Goal: Task Accomplishment & Management: Manage account settings

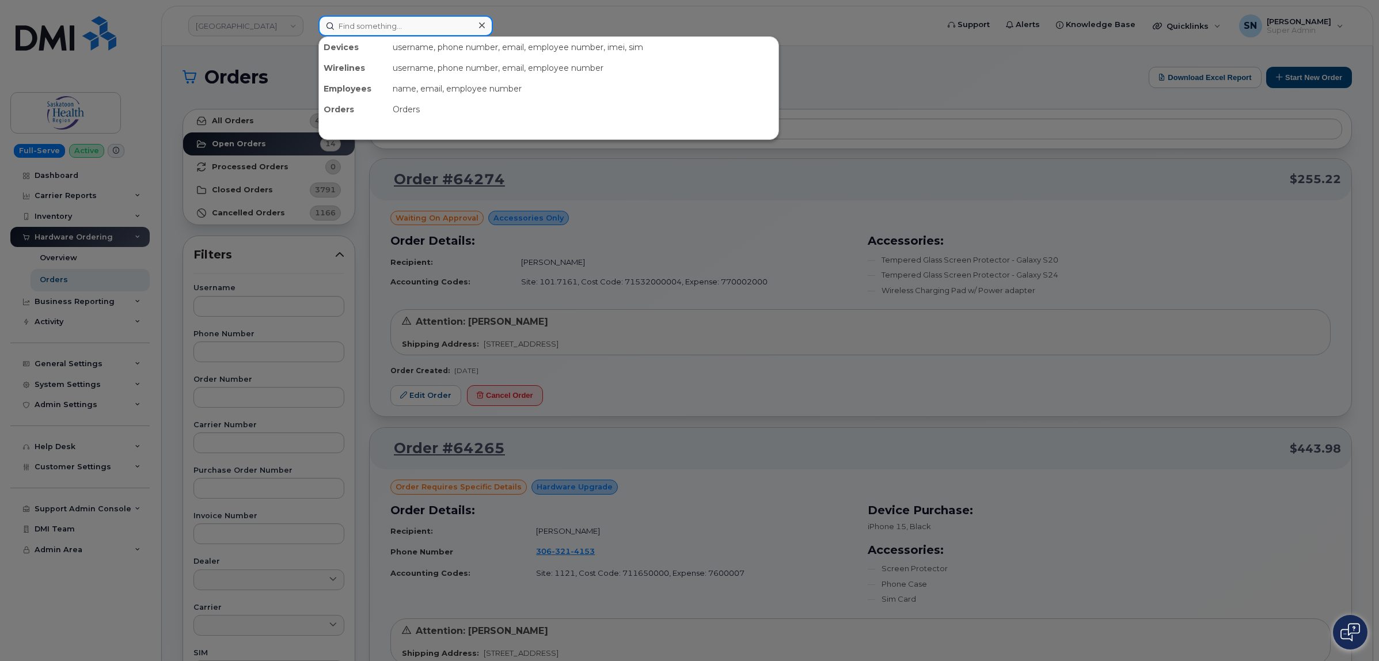
click at [451, 23] on input at bounding box center [405, 26] width 174 height 21
paste input "306-321-4922"
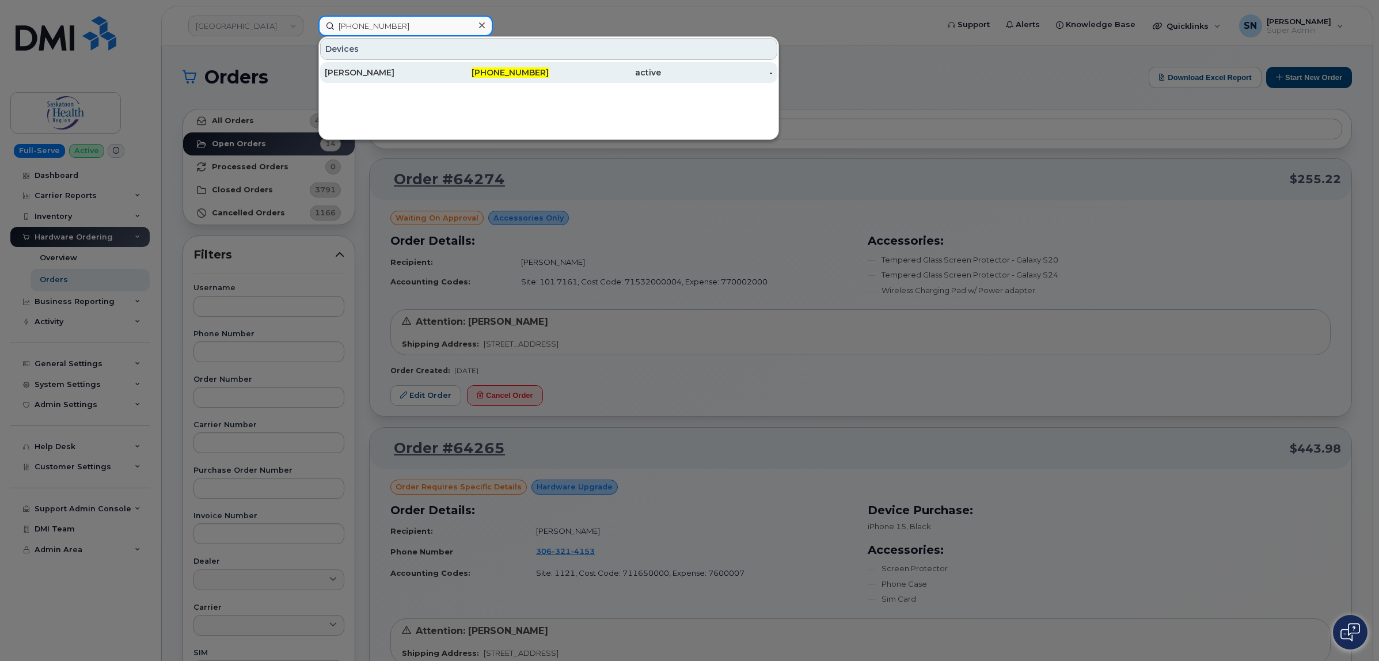
type input "306-321-4922"
click at [432, 67] on div "[PERSON_NAME]" at bounding box center [381, 73] width 112 height 12
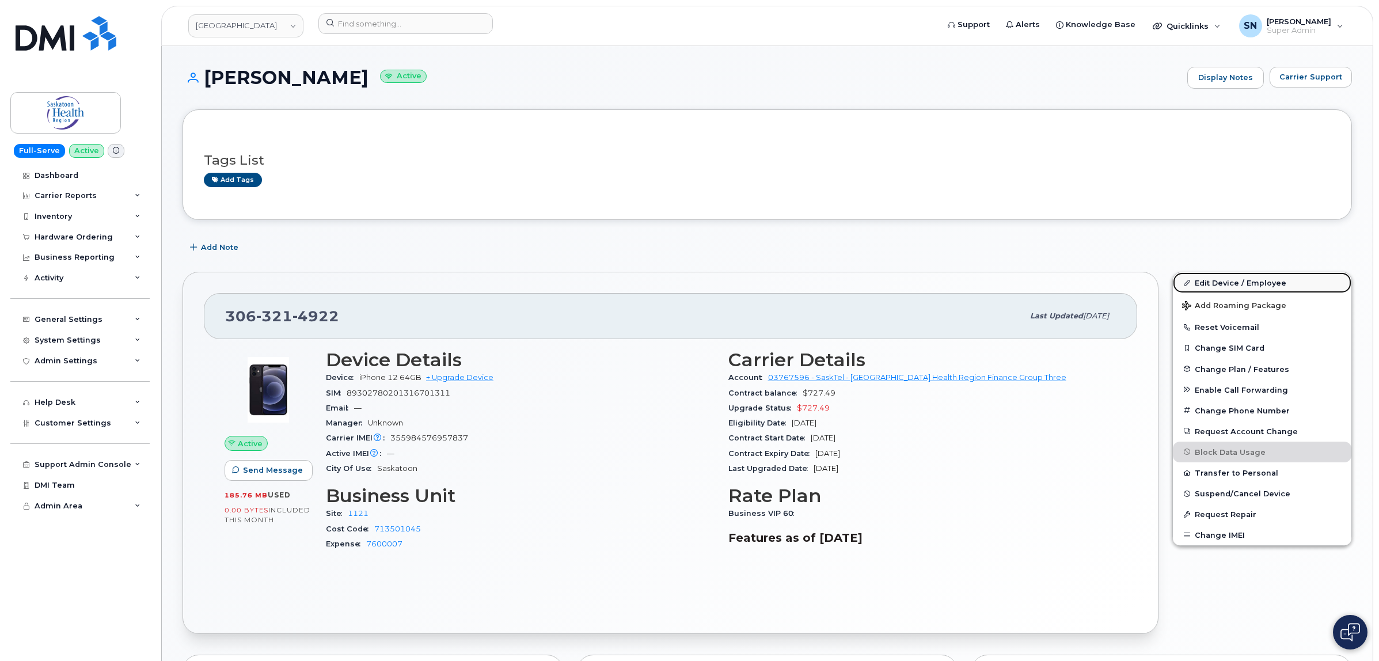
click at [1227, 277] on link "Edit Device / Employee" at bounding box center [1262, 282] width 179 height 21
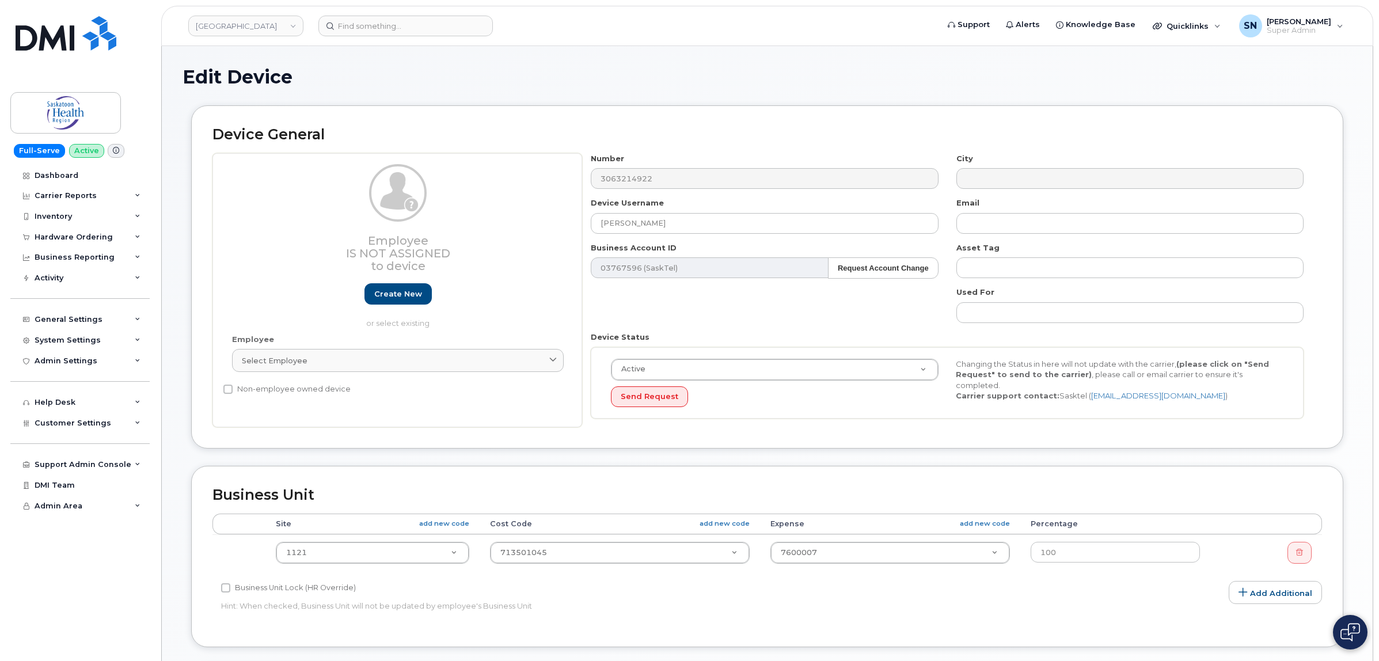
select select "18172"
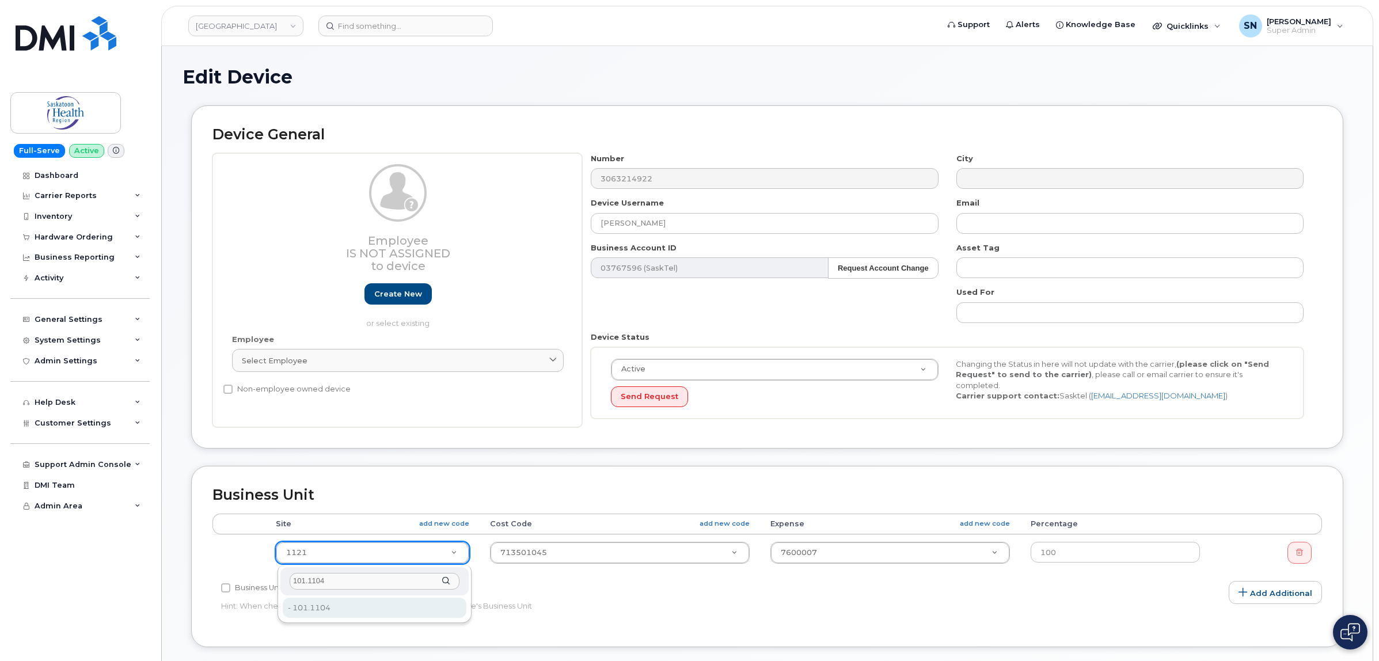
type input "101.1104"
type input "2207719"
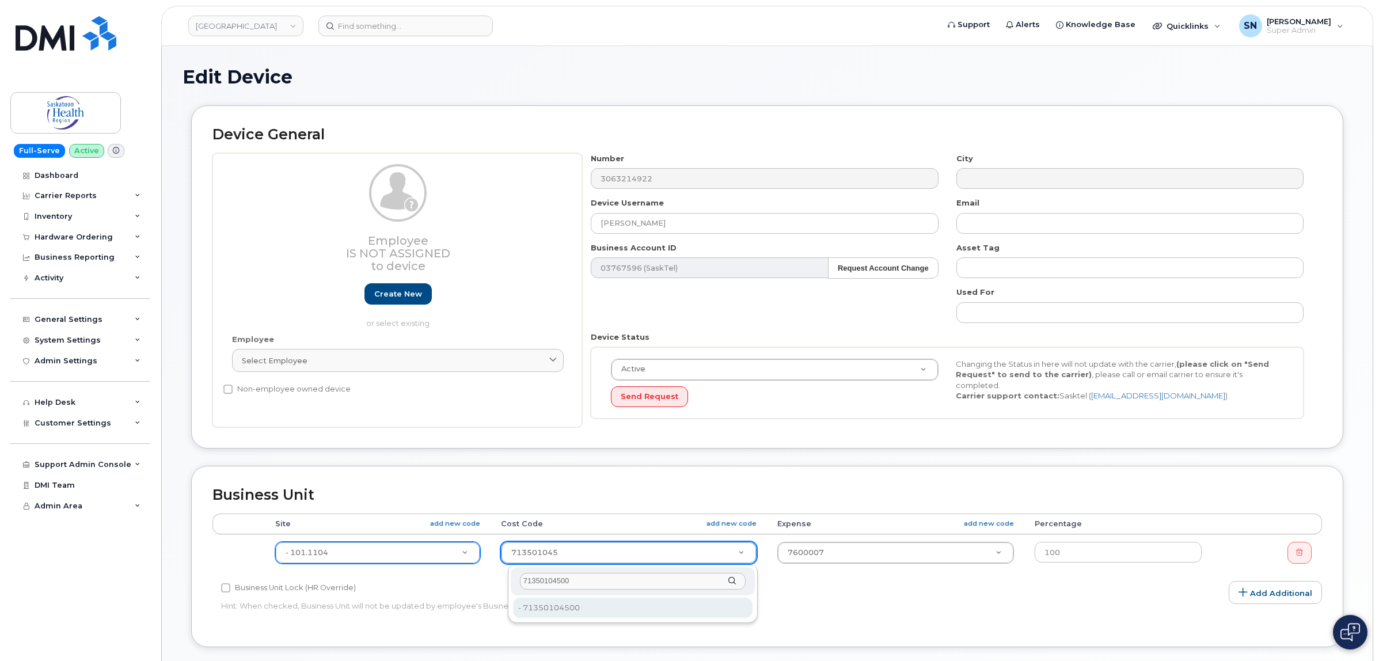
type input "71350104500"
type input "2208440"
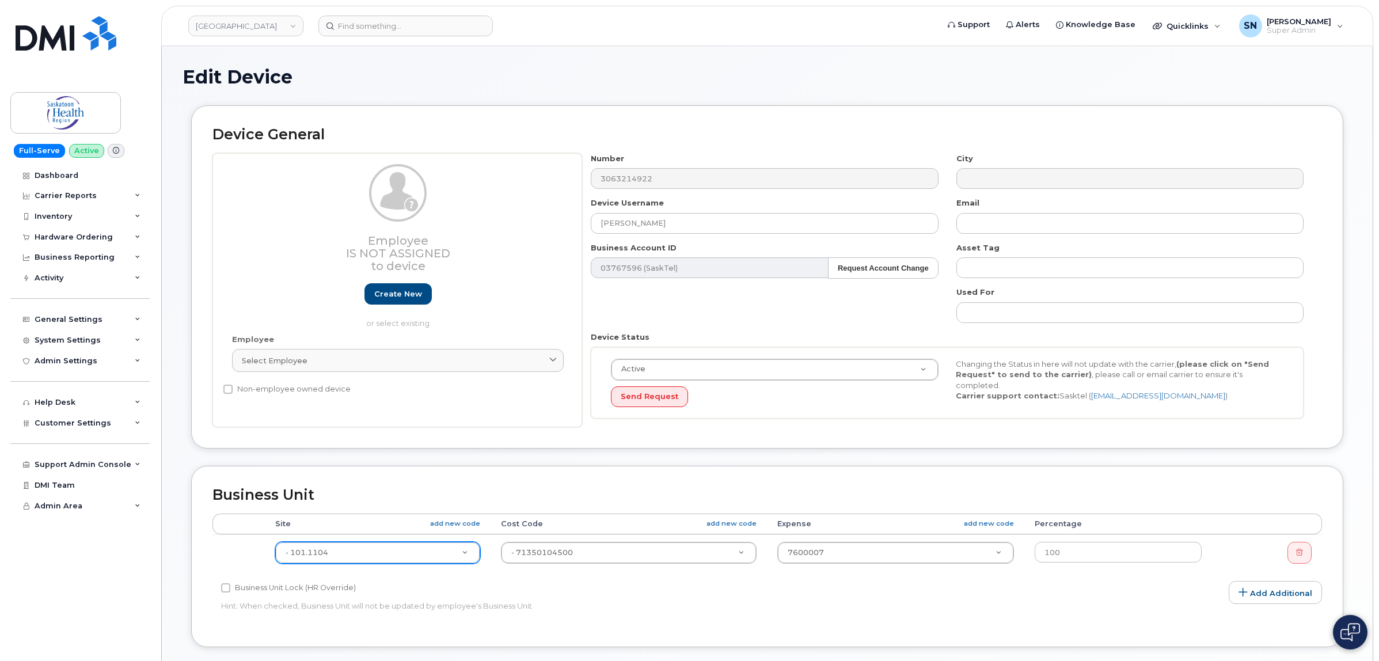
paste input "770002000"
type input "770002000"
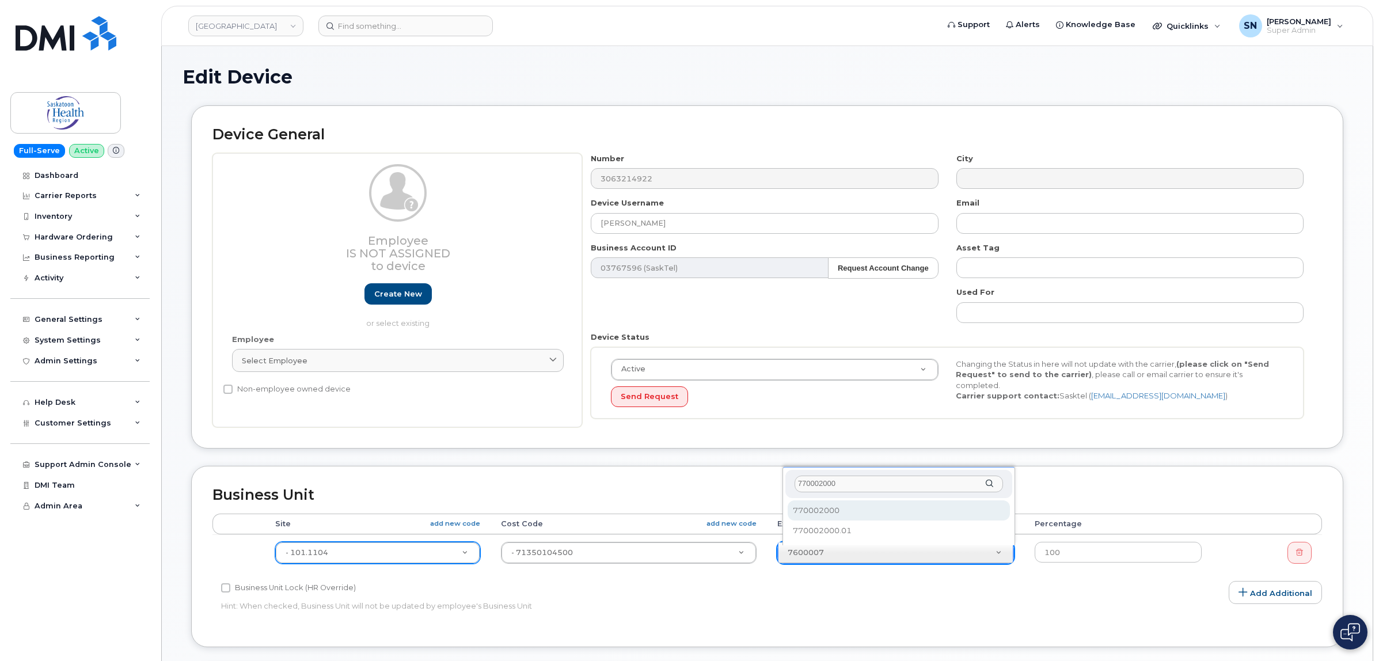
type input "770002000"
select select "2207559"
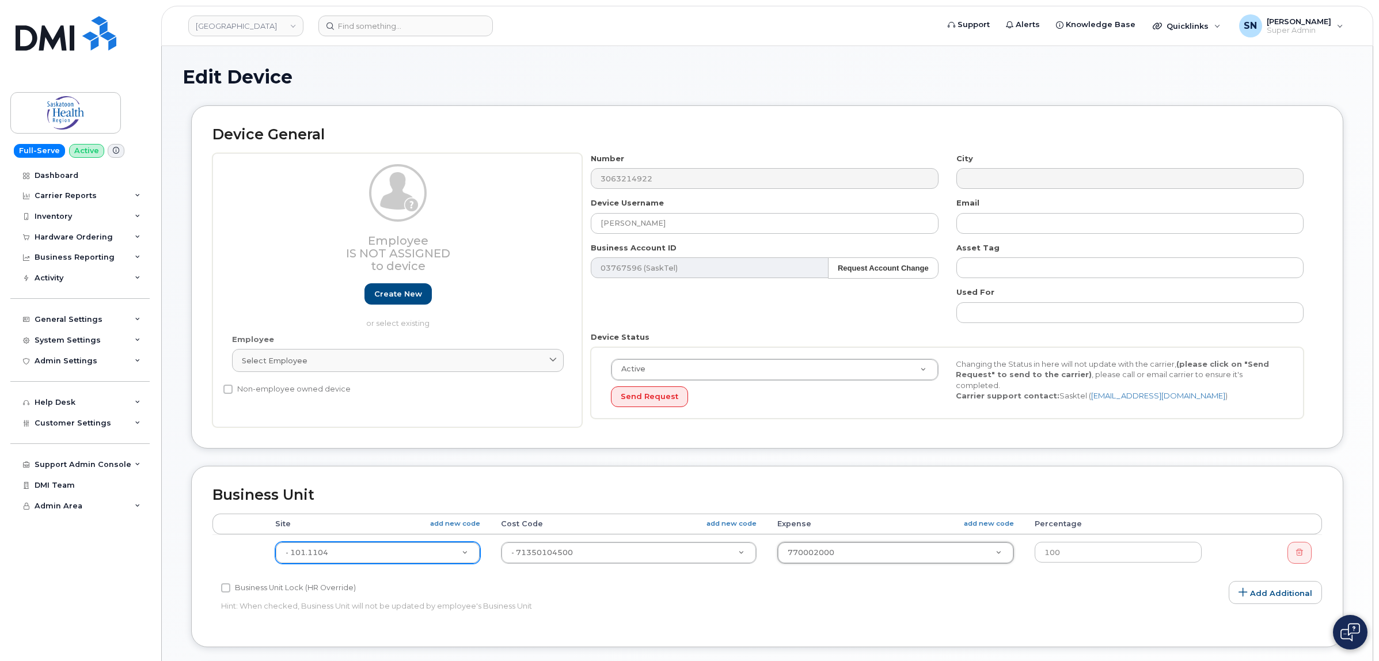
click at [1084, 474] on div "Business Unit Accounting Categories Rules Accounting categories percentages mus…" at bounding box center [767, 556] width 1152 height 181
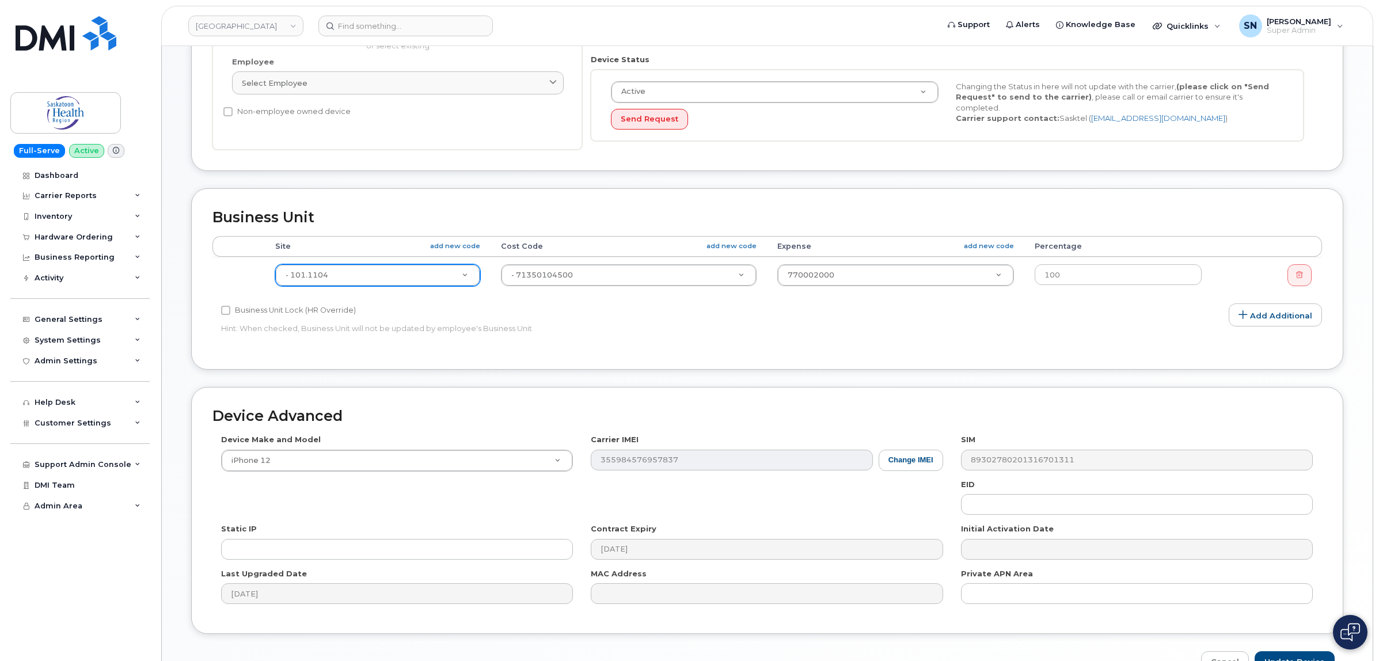
scroll to position [349, 0]
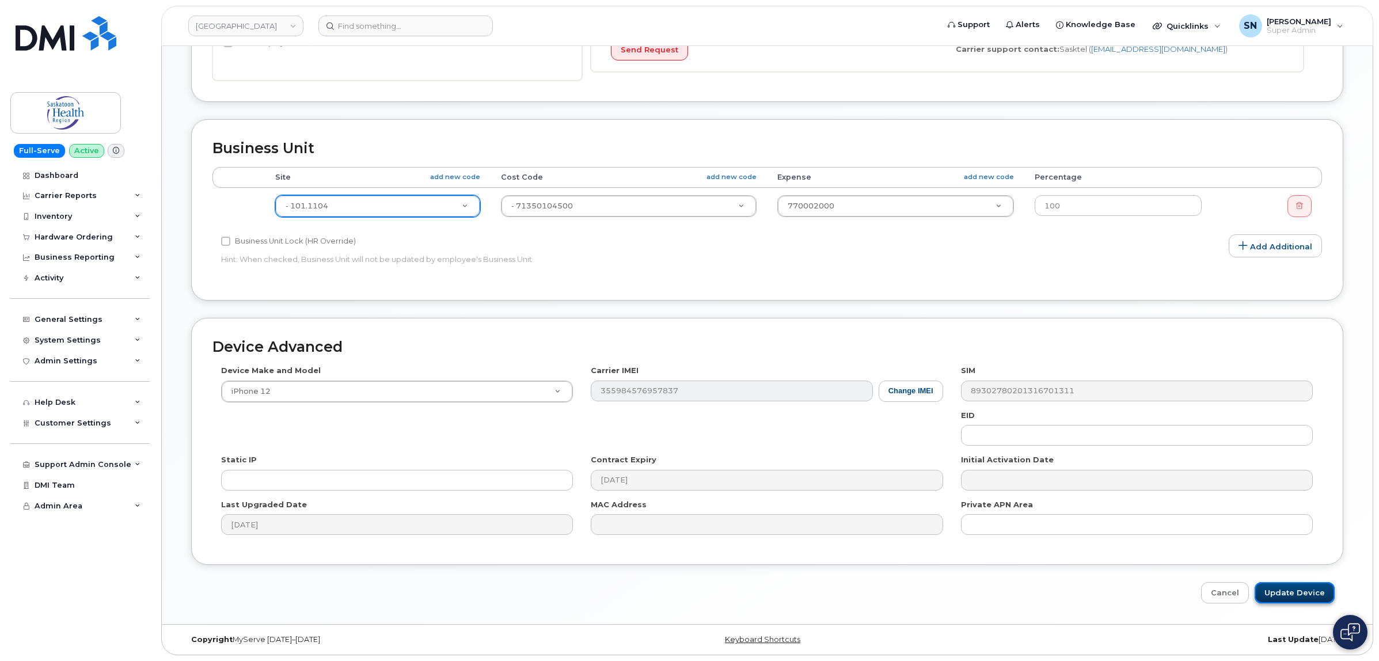
click at [1315, 589] on input "Update Device" at bounding box center [1295, 592] width 80 height 21
type input "Saving..."
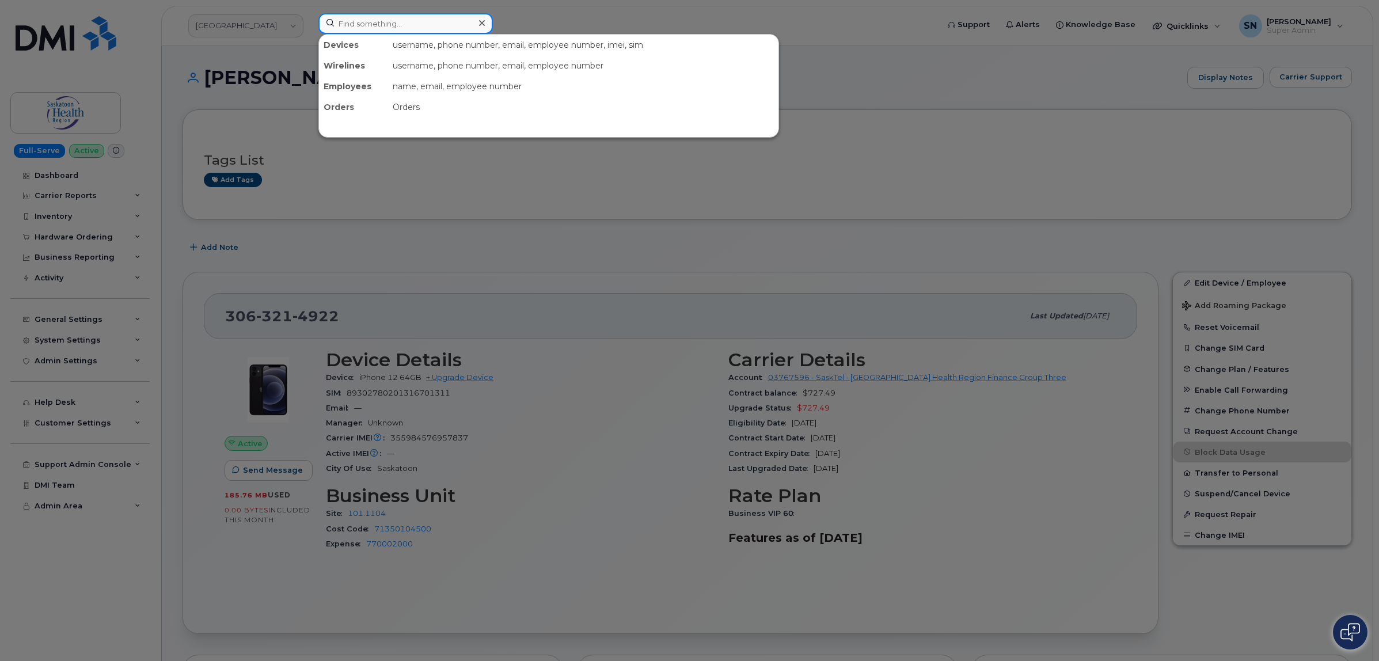
click at [465, 29] on input at bounding box center [405, 23] width 174 height 21
paste input "[PHONE_NUMBER]"
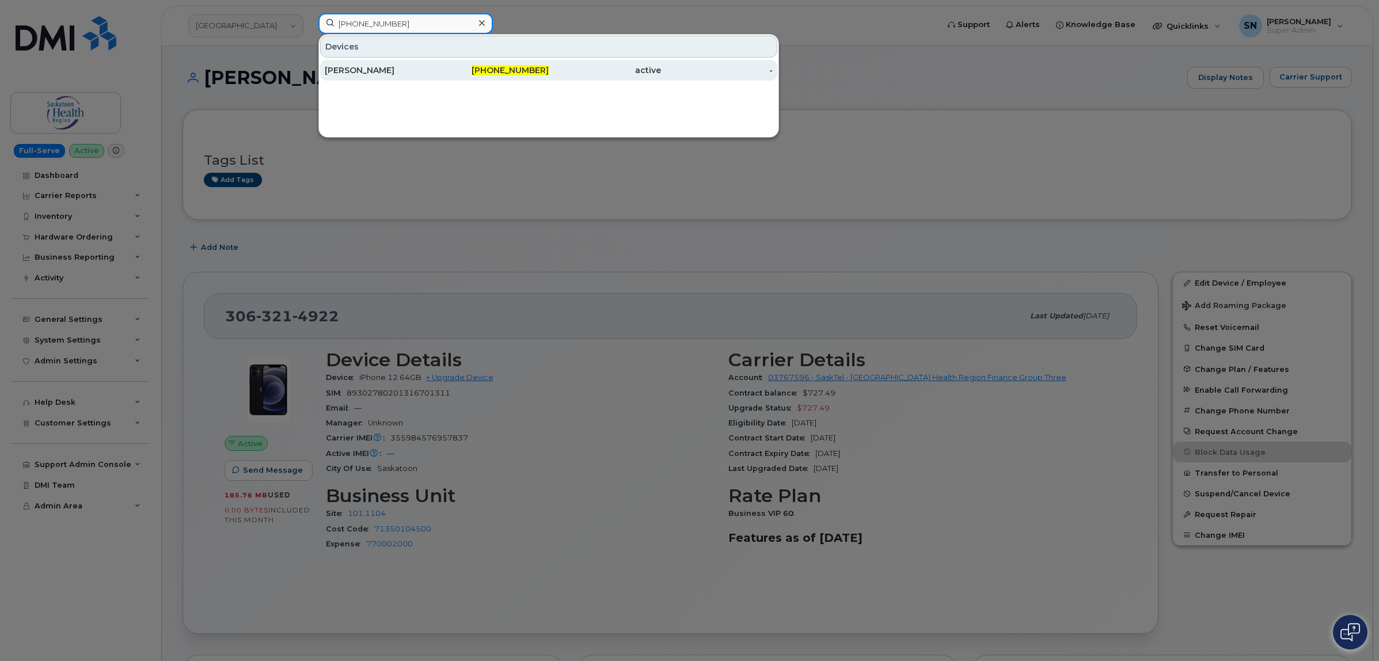
type input "[PHONE_NUMBER]"
click at [458, 62] on div "[PHONE_NUMBER]" at bounding box center [493, 70] width 112 height 21
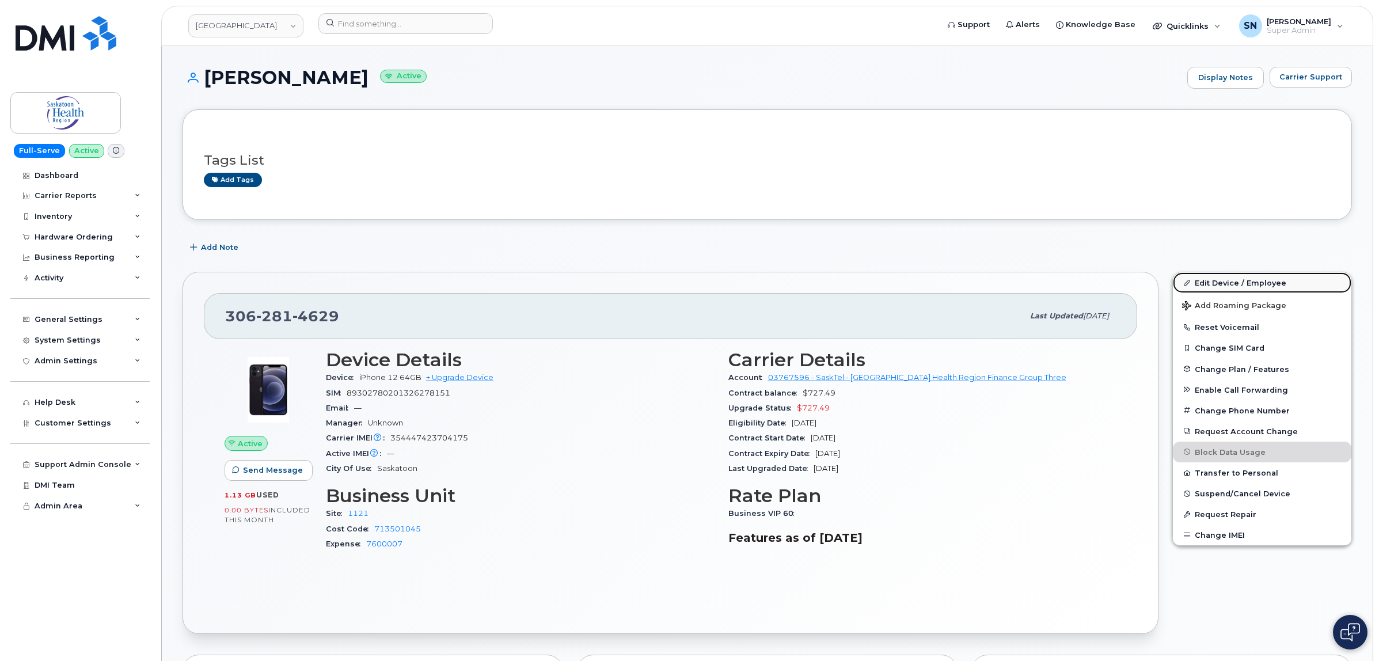
click at [1256, 283] on link "Edit Device / Employee" at bounding box center [1262, 282] width 179 height 21
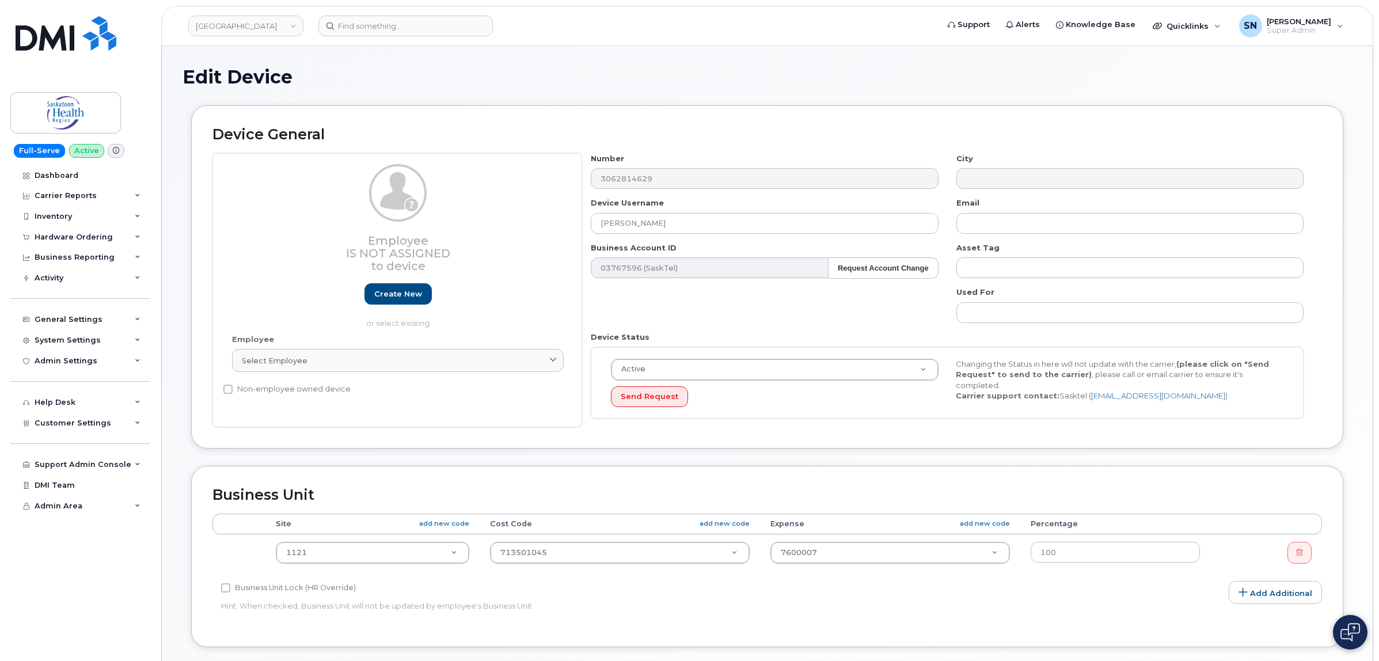
select select "18172"
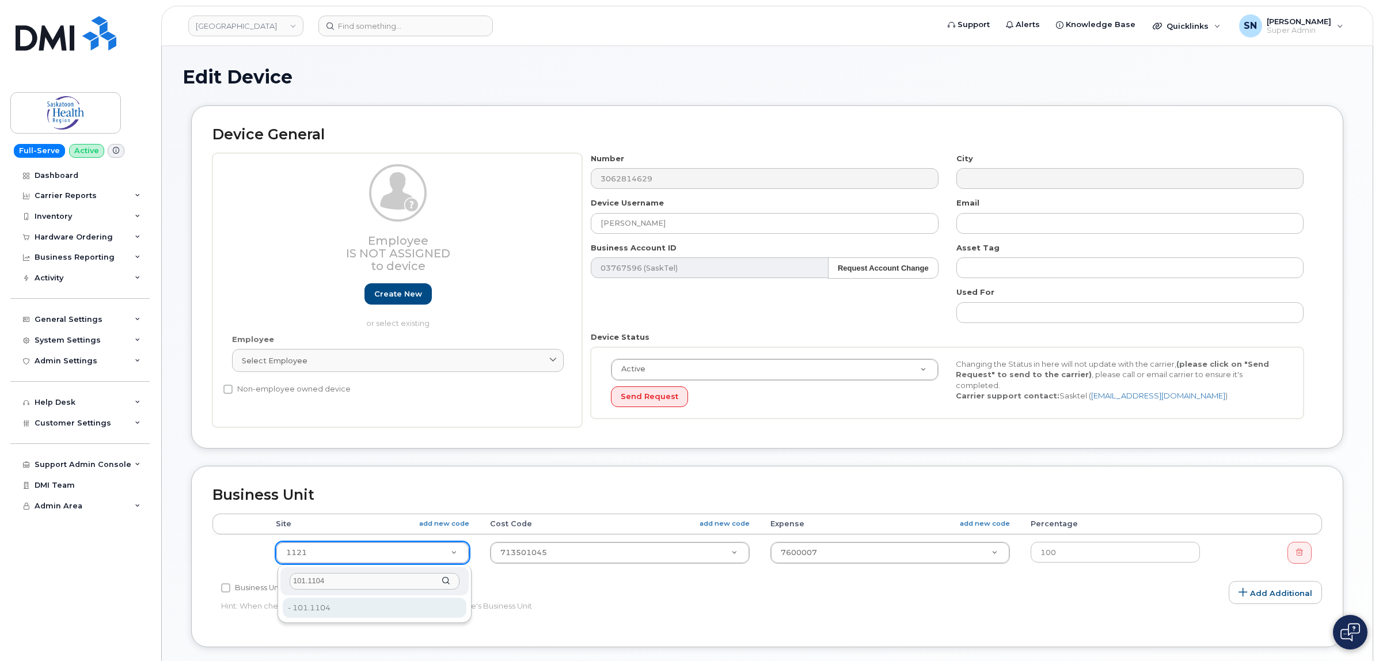
type input "101.1104"
type input "2207719"
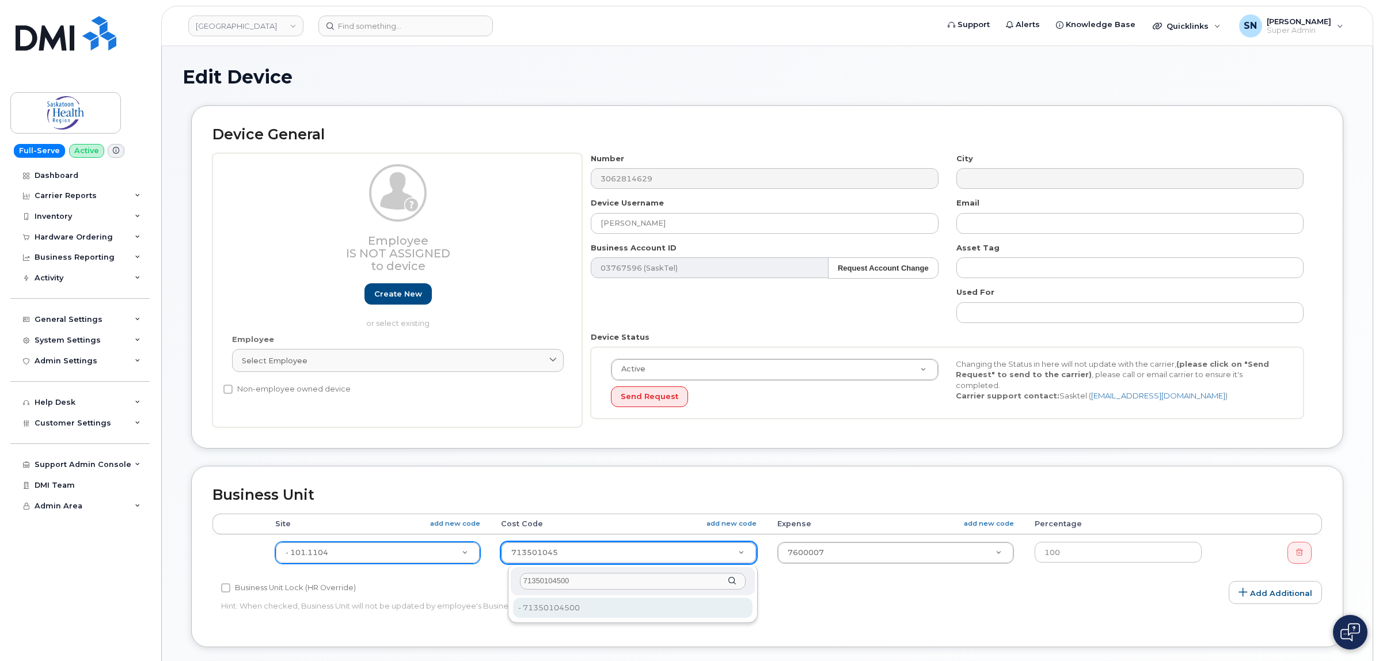
type input "71350104500"
type input "2208440"
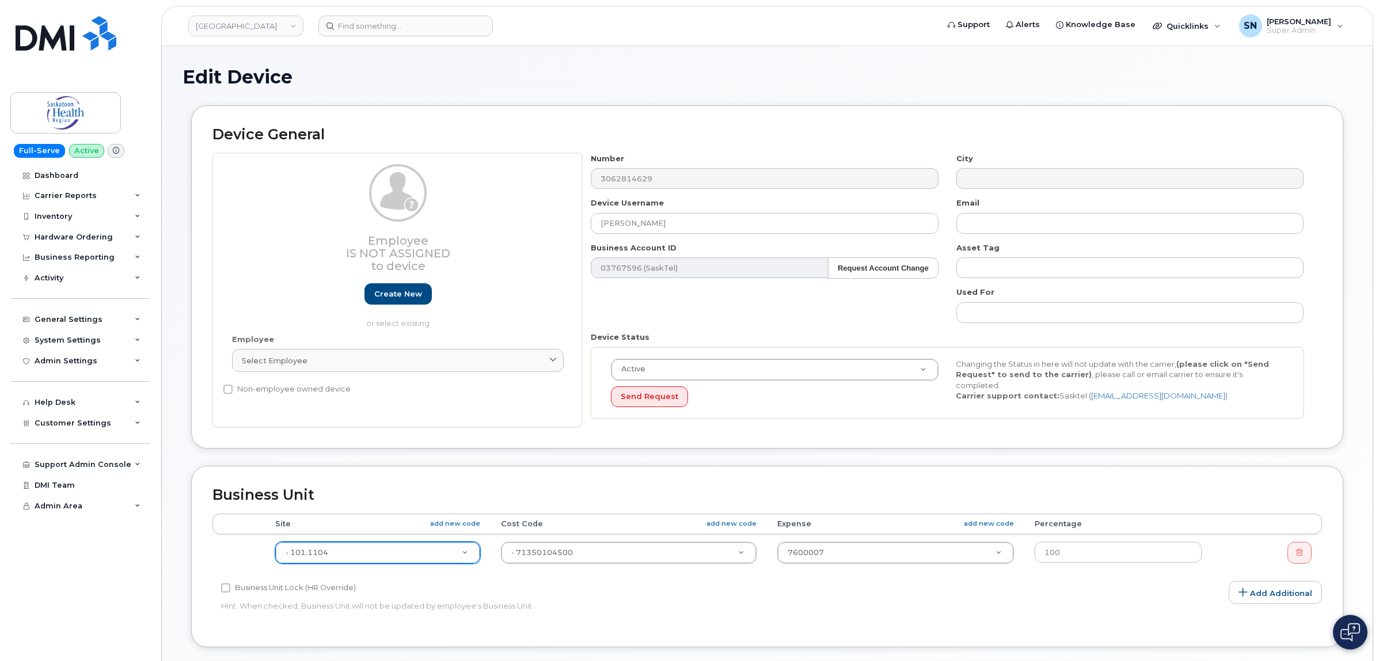
paste input "770002000"
type input "770002000"
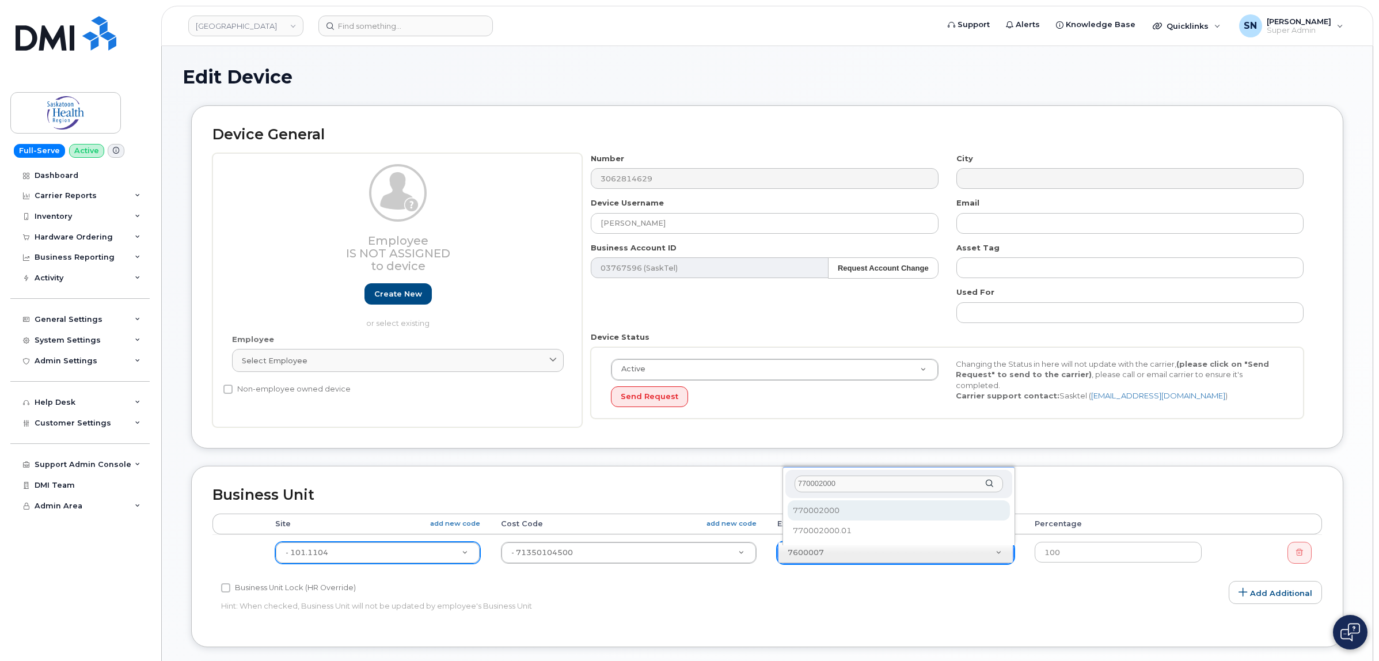
type input "770002000"
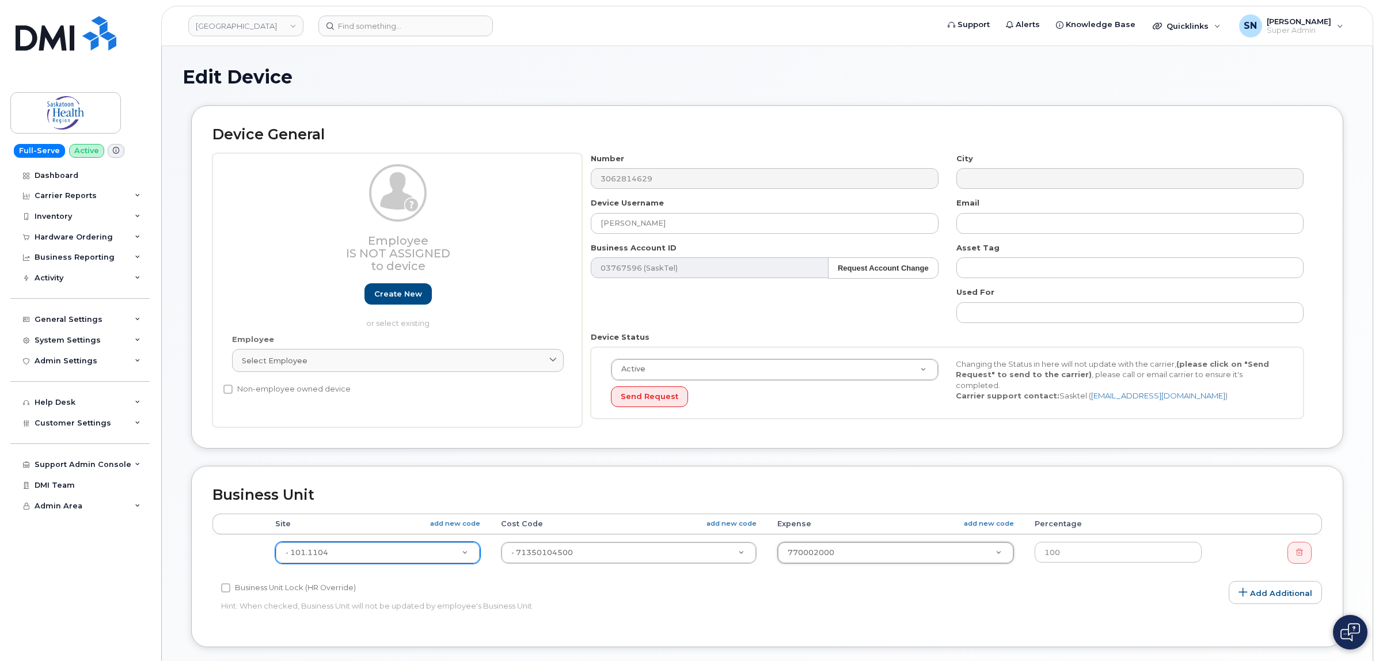
select select "2207559"
click at [832, 600] on div "Business Unit Lock (HR Override) Hint: When checked, Business Unit will not be …" at bounding box center [582, 599] width 740 height 36
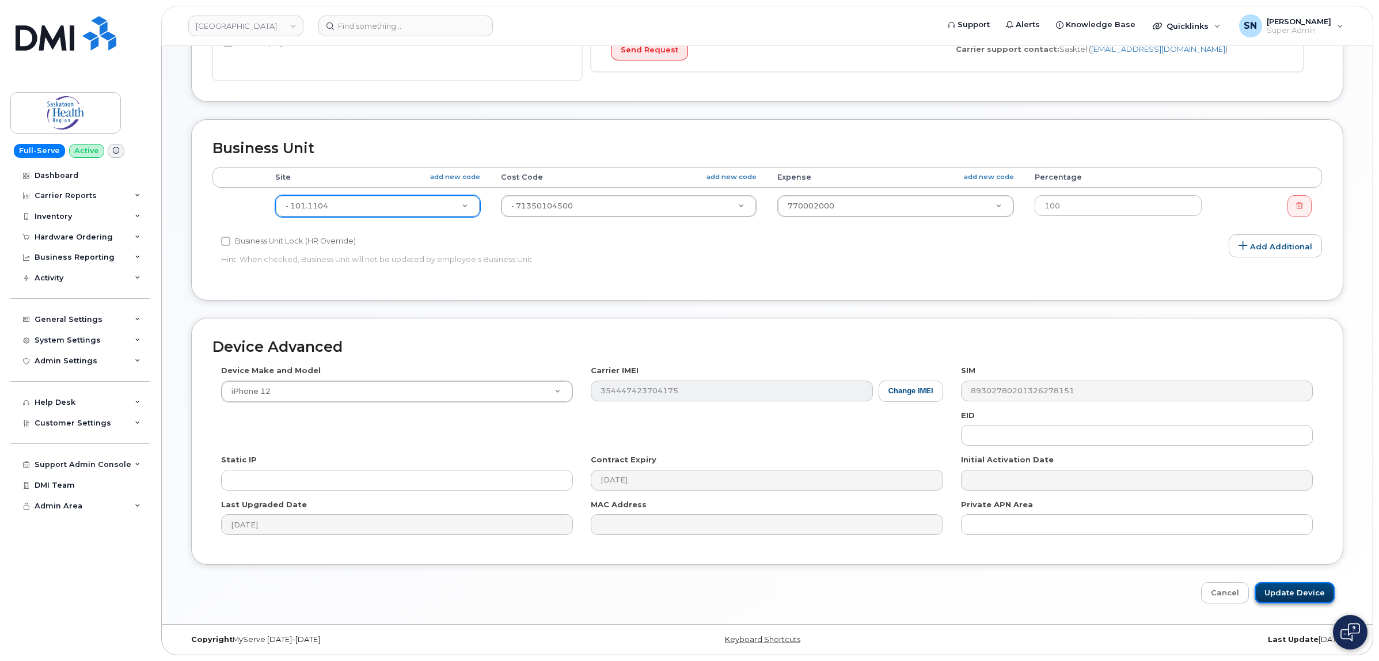
click at [1273, 585] on input "Update Device" at bounding box center [1295, 592] width 80 height 21
type input "Saving..."
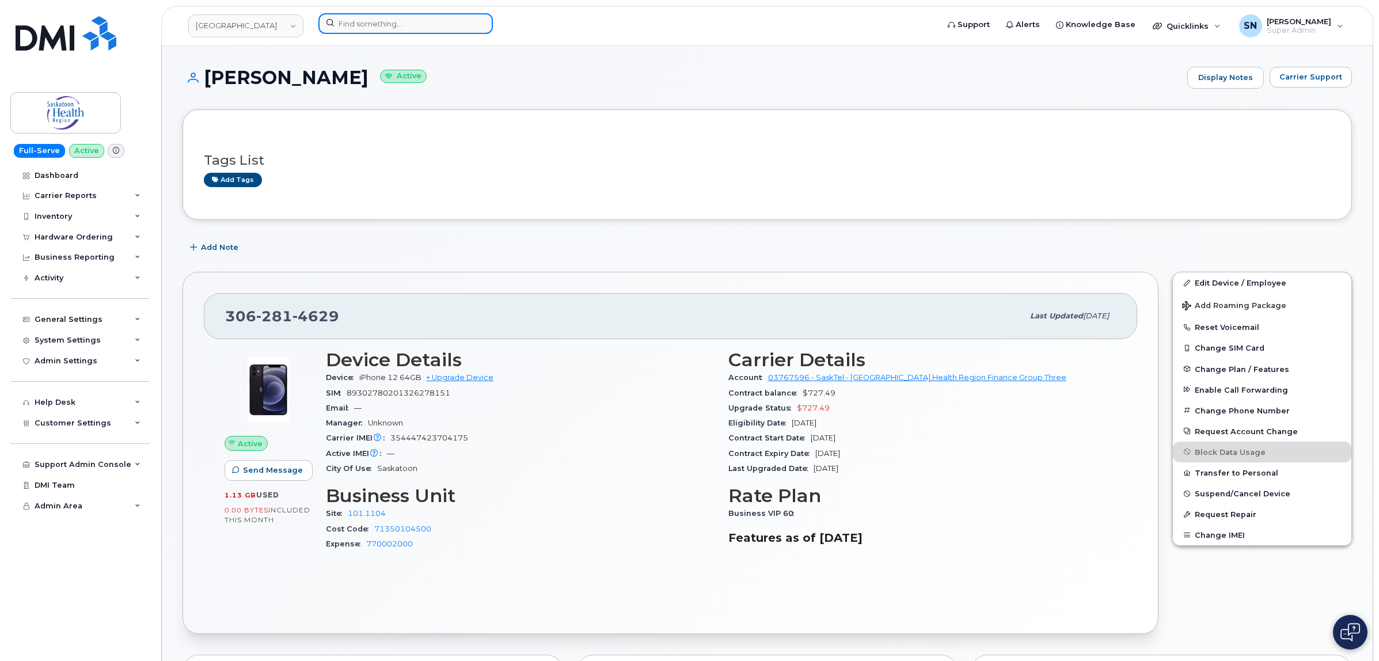
click at [433, 29] on input at bounding box center [405, 23] width 174 height 21
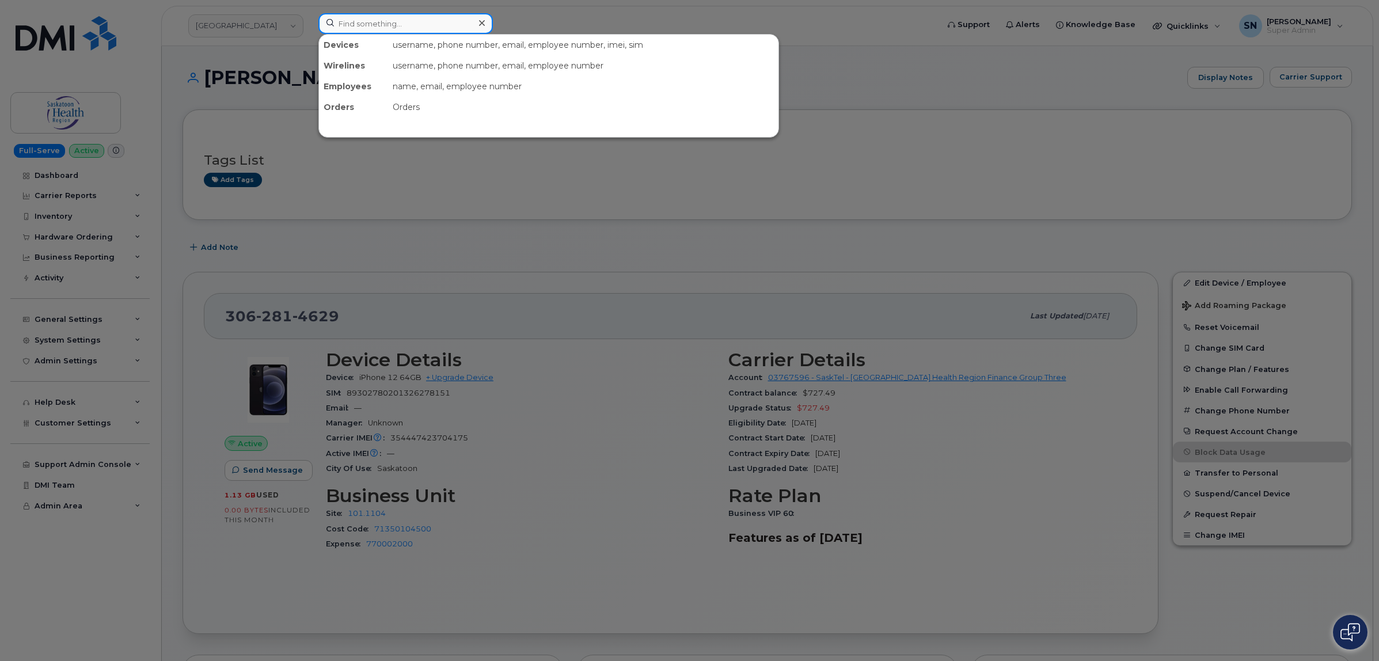
paste input "[PHONE_NUMBER]"
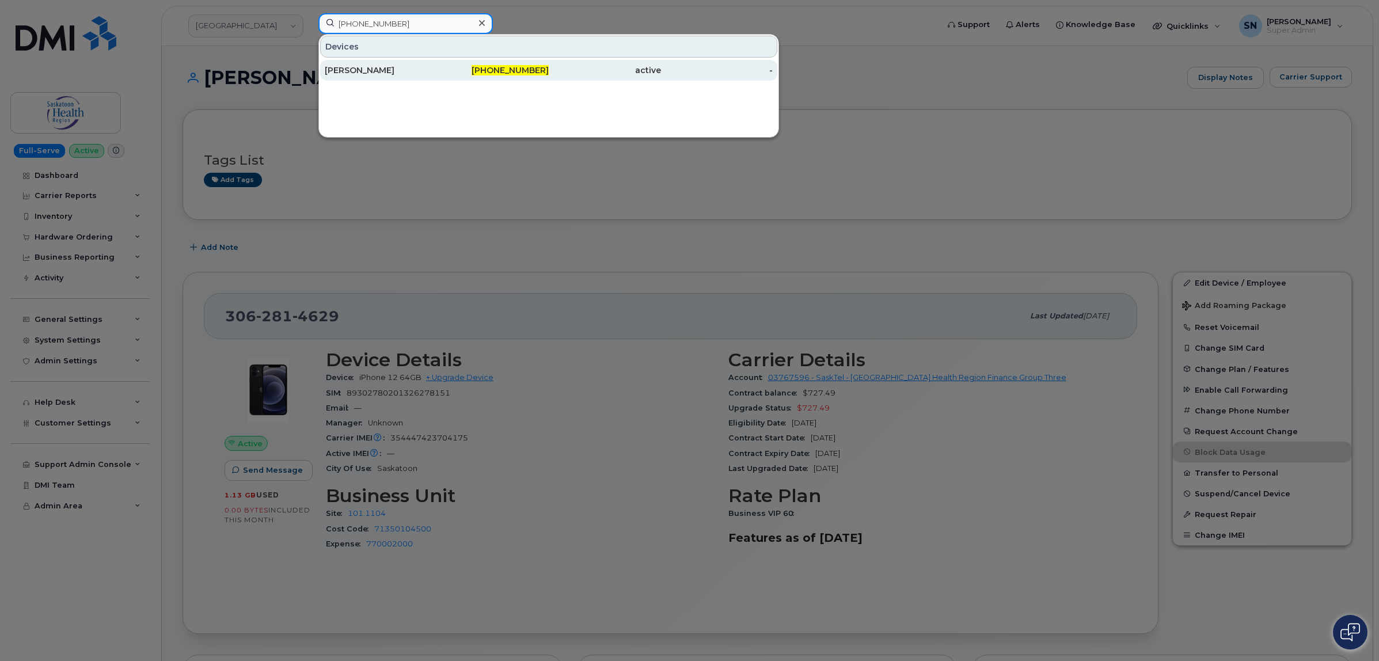
type input "[PHONE_NUMBER]"
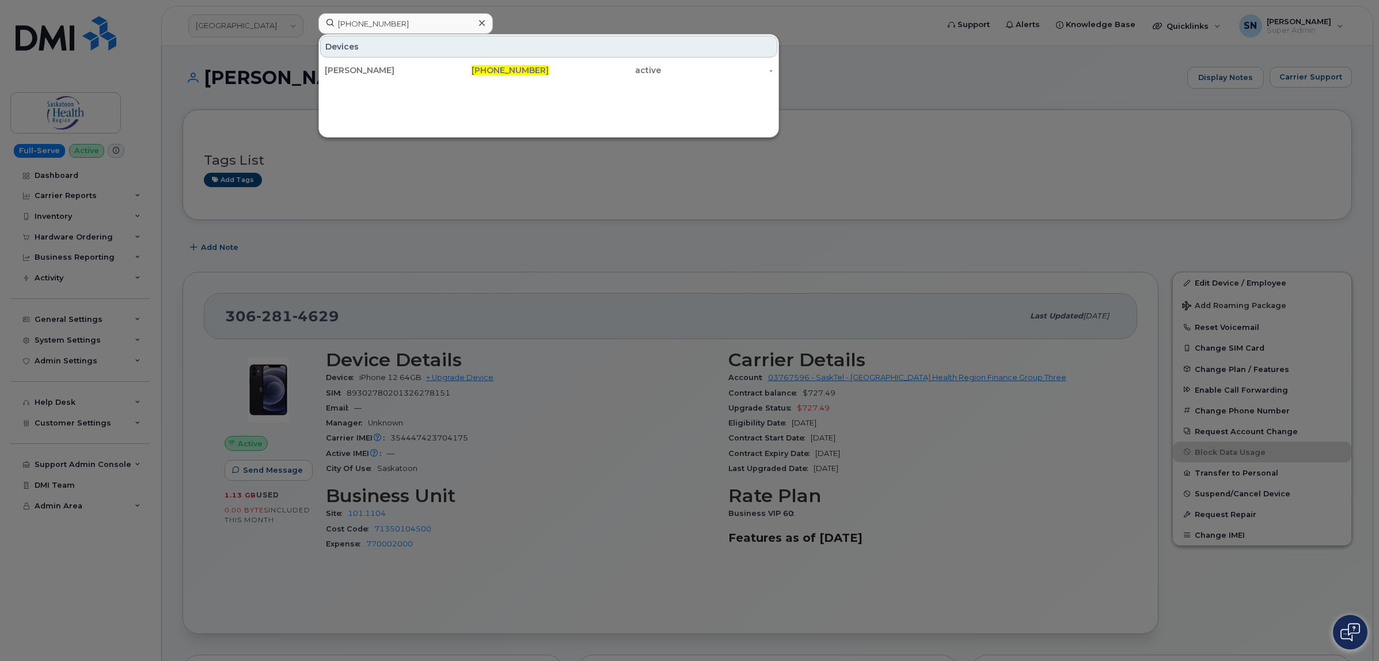
drag, startPoint x: 424, startPoint y: 66, endPoint x: 428, endPoint y: 217, distance: 150.3
click at [423, 66] on div "[PERSON_NAME]" at bounding box center [381, 70] width 112 height 12
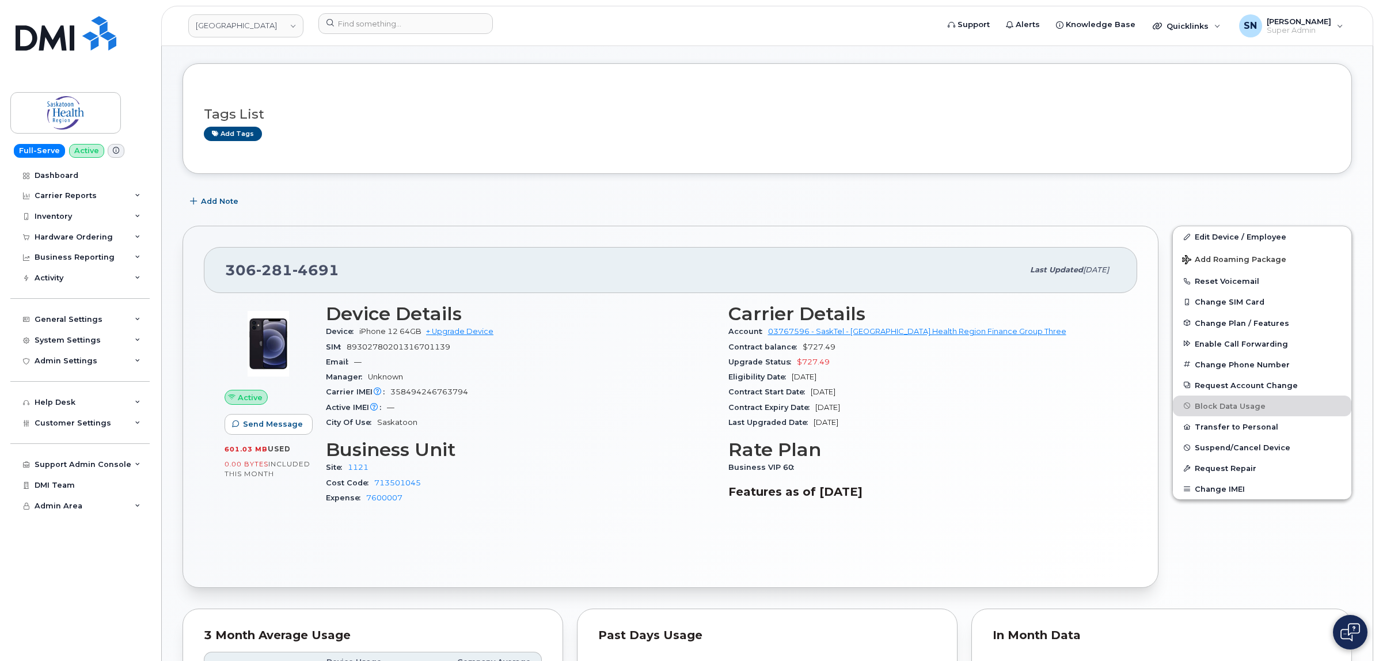
scroll to position [72, 0]
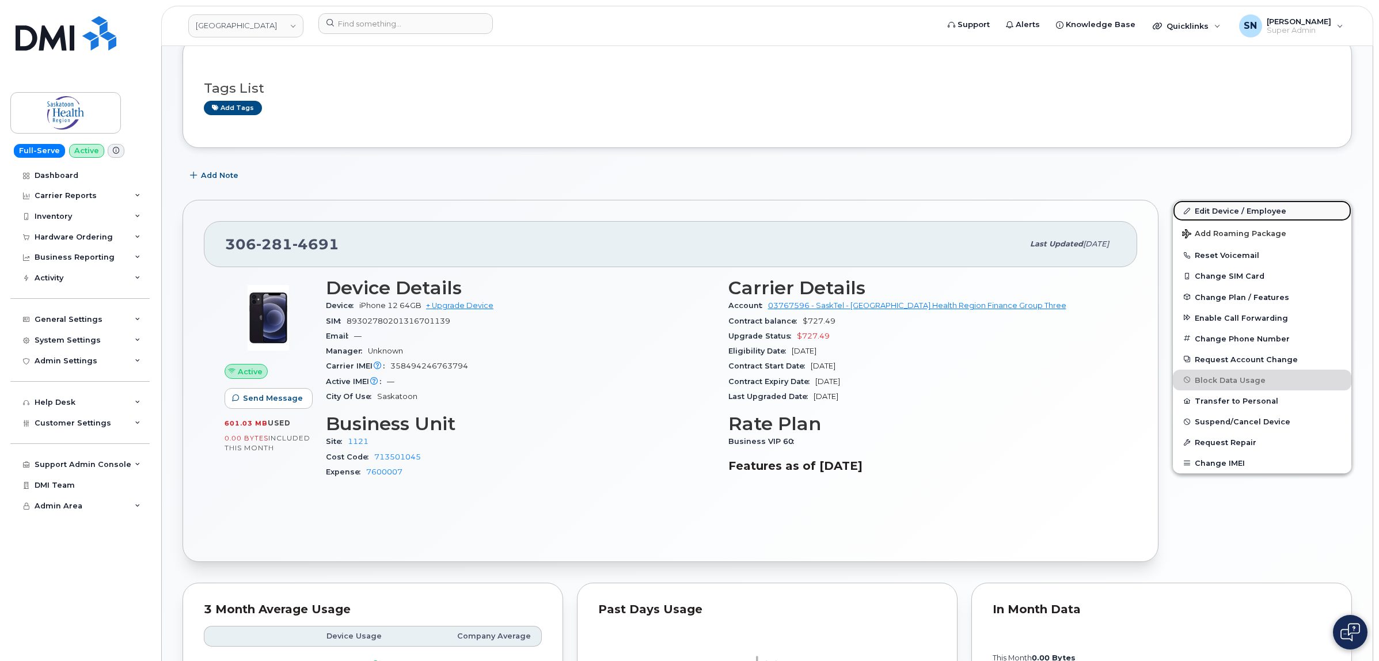
click at [1250, 216] on link "Edit Device / Employee" at bounding box center [1262, 210] width 179 height 21
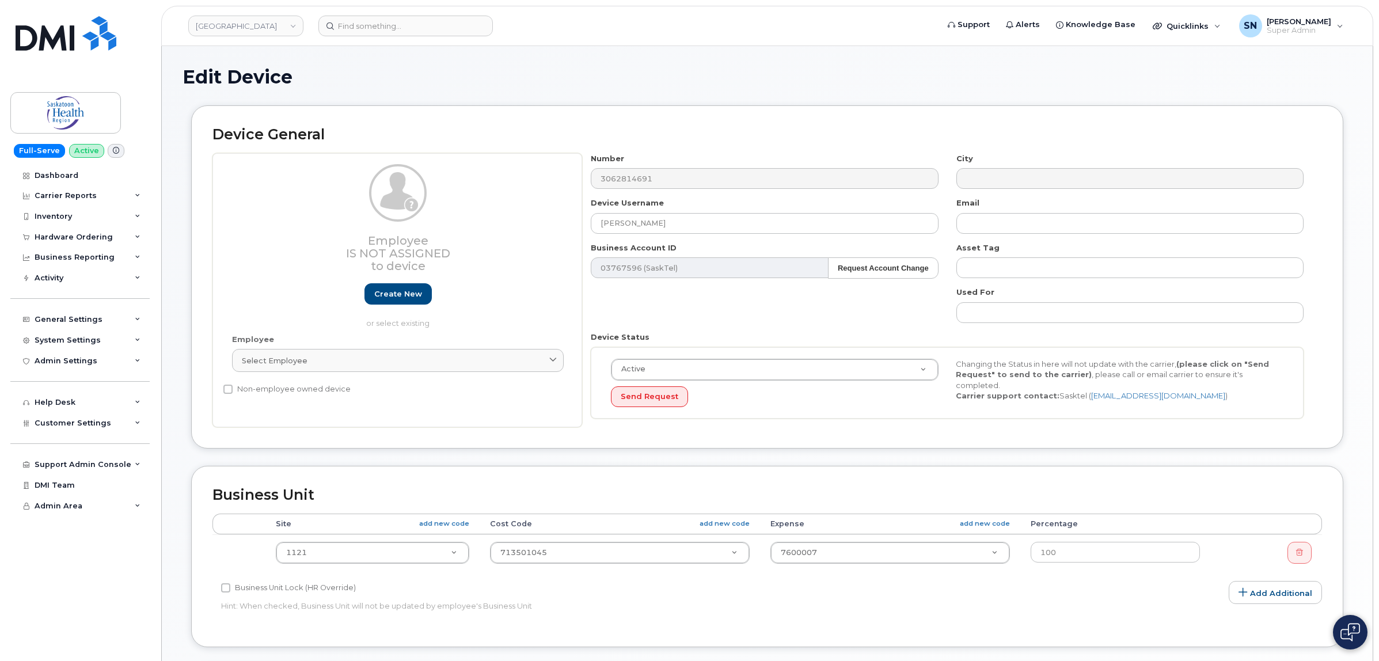
select select "18172"
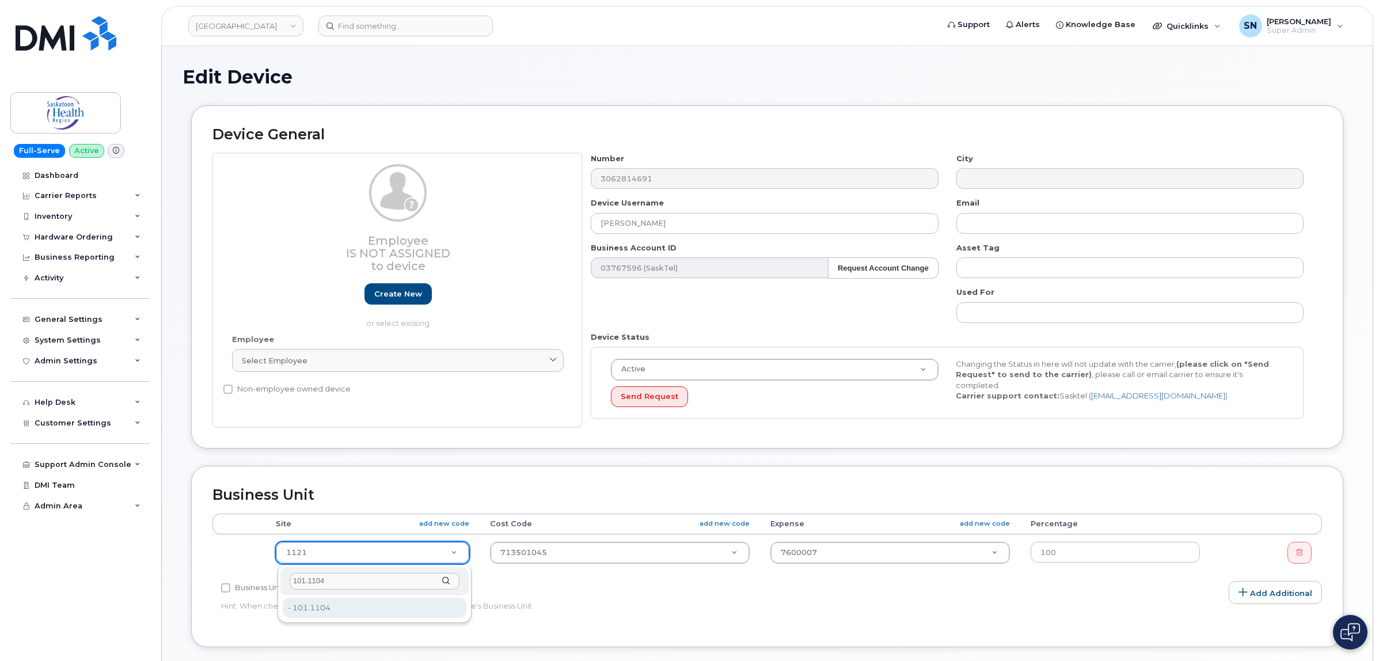
type input "101.1104"
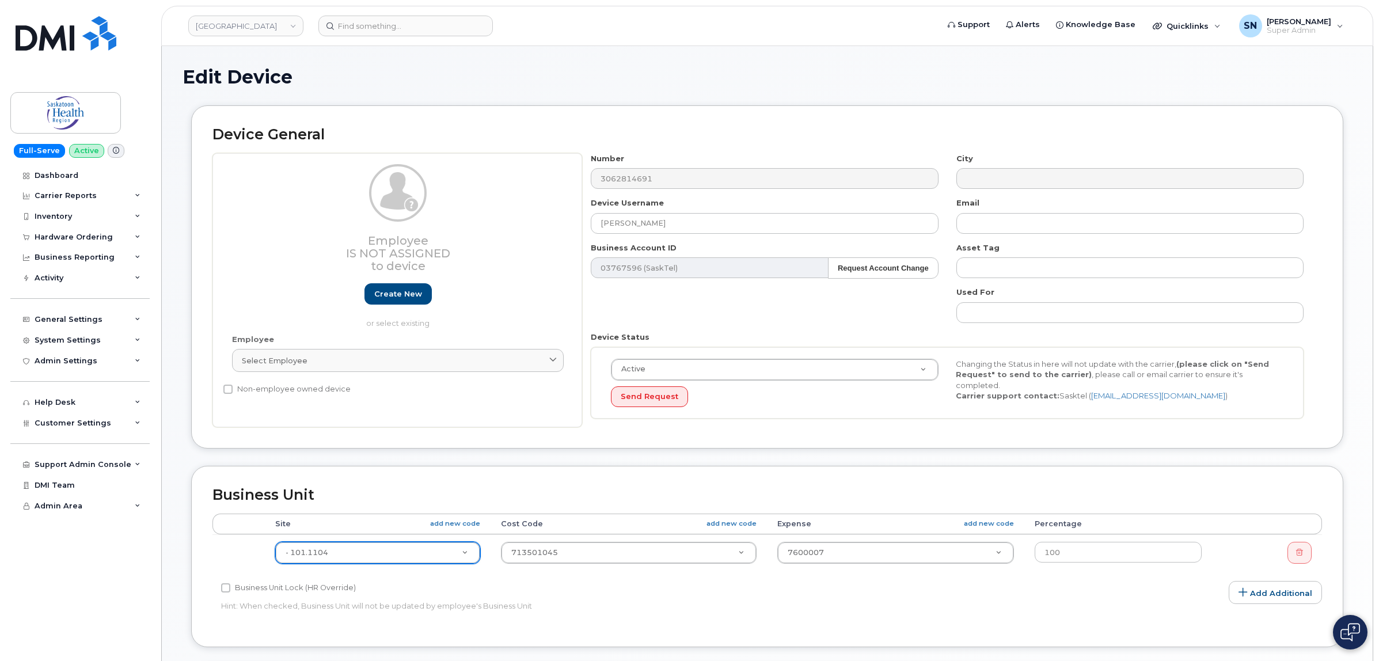
type input "2207719"
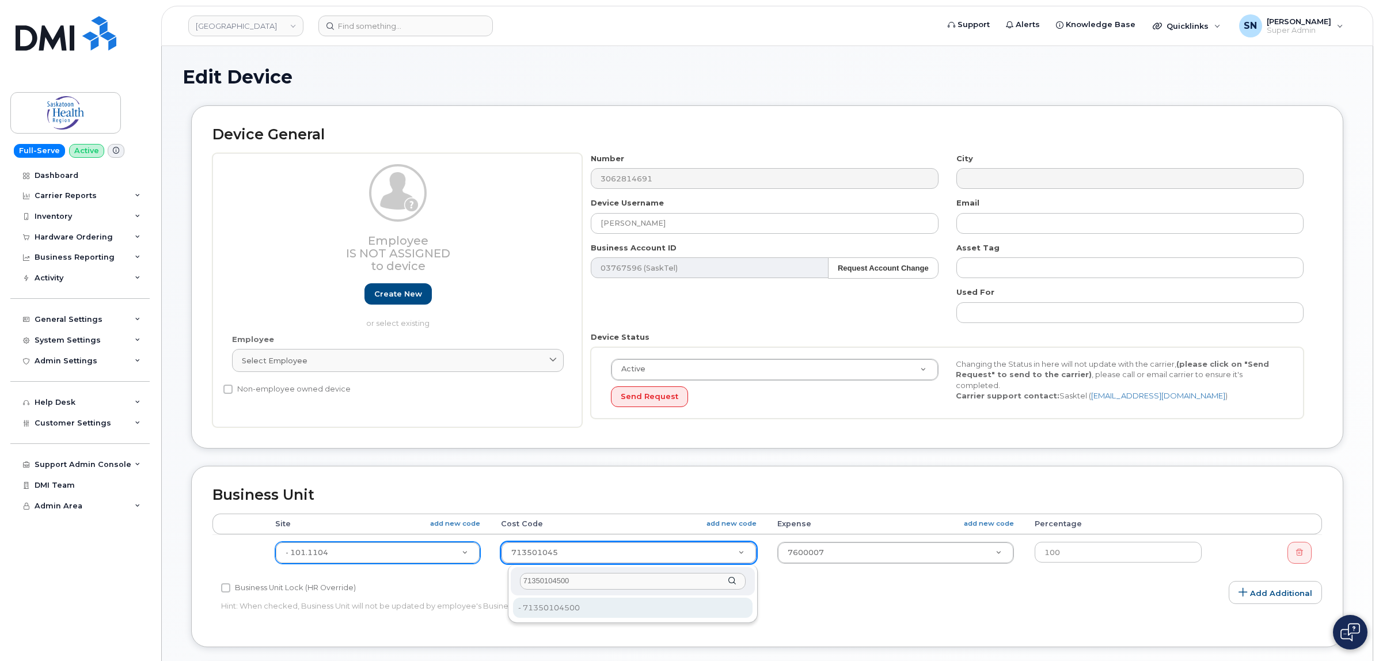
type input "71350104500"
type input "2208440"
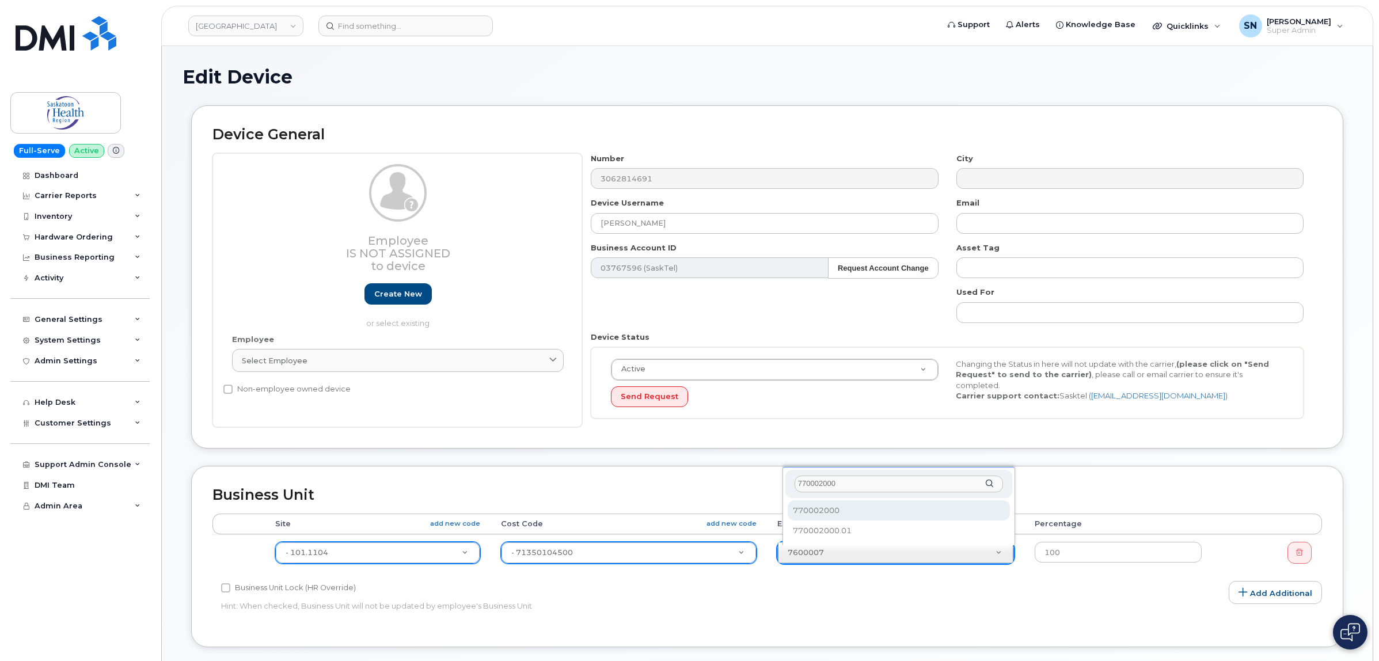
type input "770002000"
select select "2207559"
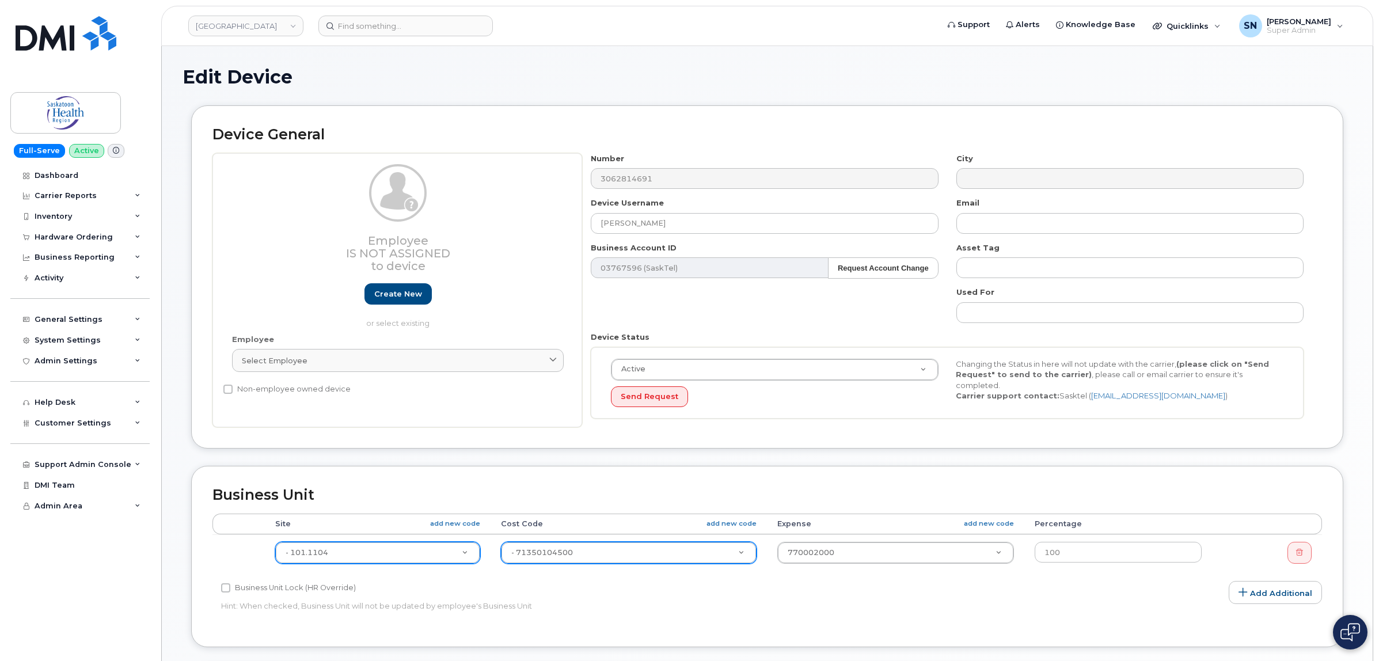
click at [834, 614] on div "Business Unit Lock (HR Override) Hint: When checked, Business Unit will not be …" at bounding box center [582, 599] width 740 height 36
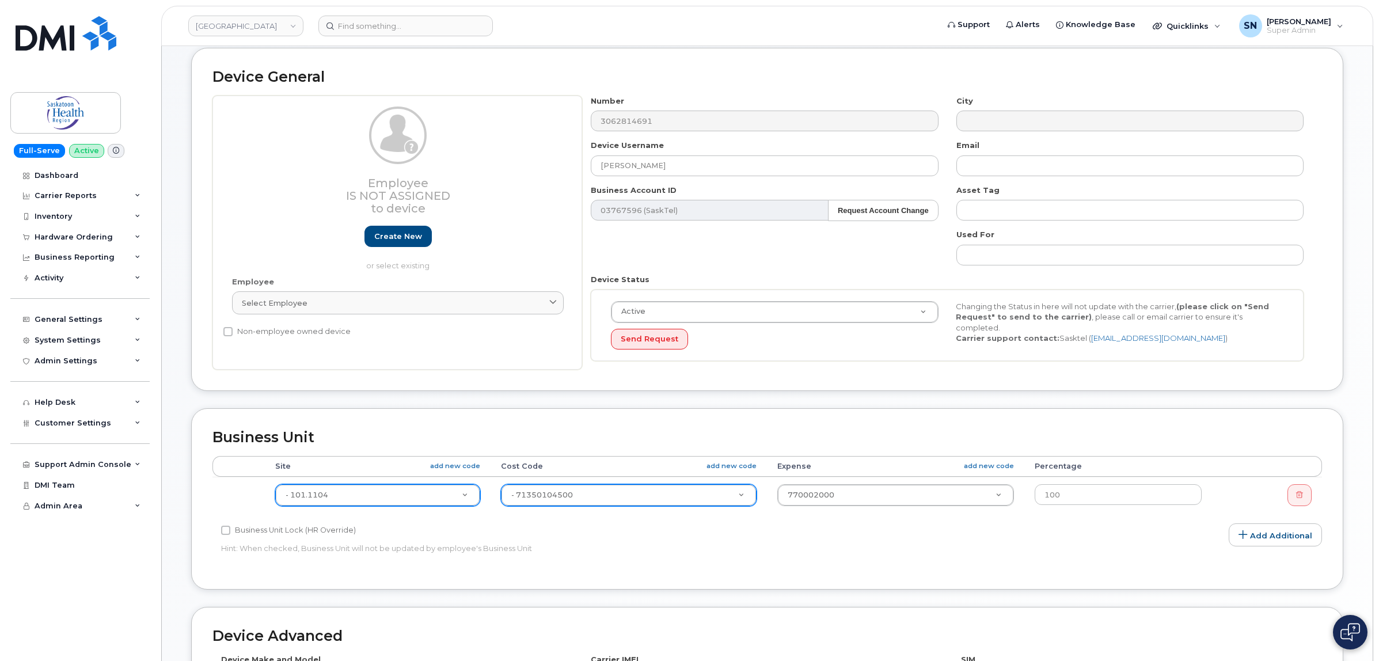
scroll to position [349, 0]
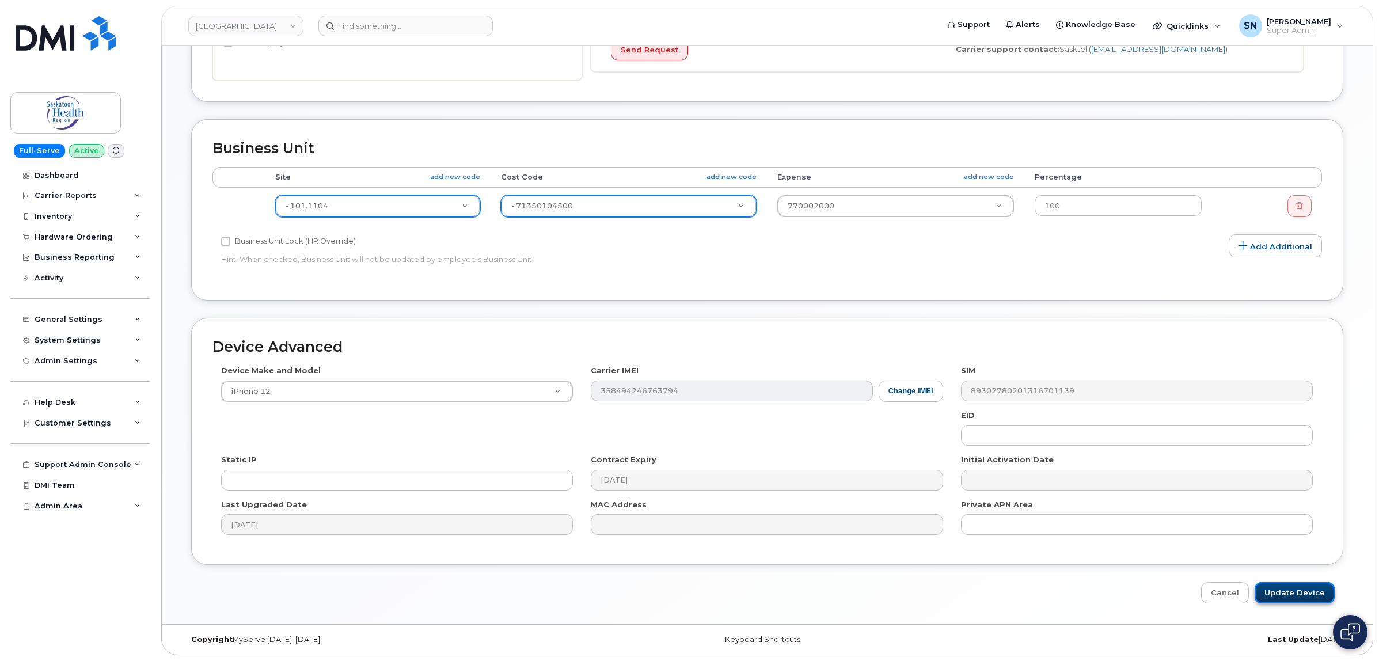
click at [1277, 587] on input "Update Device" at bounding box center [1295, 592] width 80 height 21
type input "Saving..."
